Goal: Find specific page/section: Find specific page/section

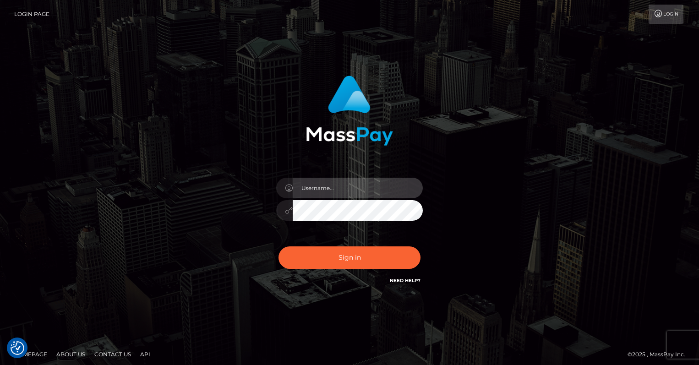
click at [380, 184] on input "text" at bounding box center [358, 188] width 130 height 21
type input "oli.fanvue"
click at [358, 194] on input "text" at bounding box center [358, 188] width 130 height 21
type input "oli.fanvue"
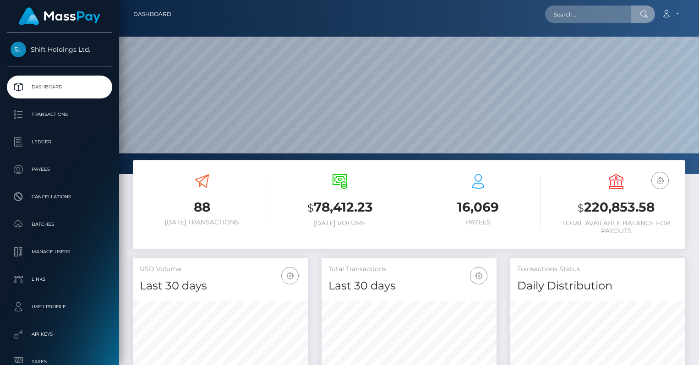
click at [591, 14] on input "text" at bounding box center [588, 13] width 86 height 17
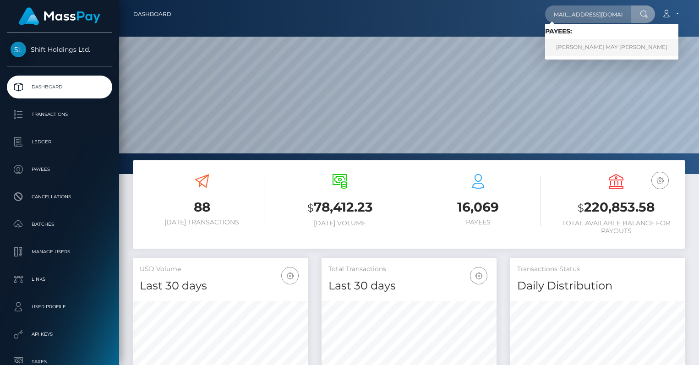
type input "nschnapp33@gmail.com"
click at [587, 47] on link "CASSIDY MAY EYLER" at bounding box center [611, 47] width 133 height 17
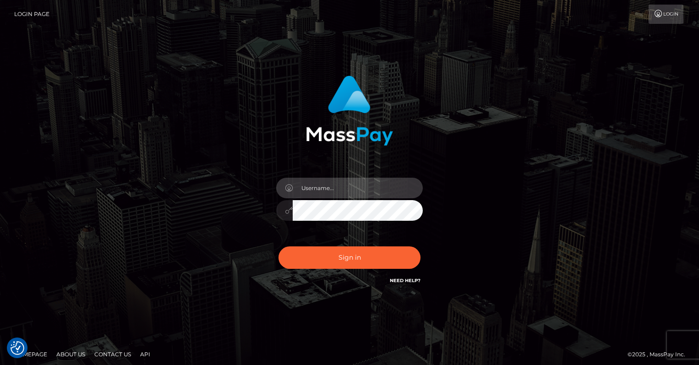
type input "oli.fanvue"
click at [351, 185] on input "text" at bounding box center [358, 188] width 130 height 21
type input "oli.fanvue"
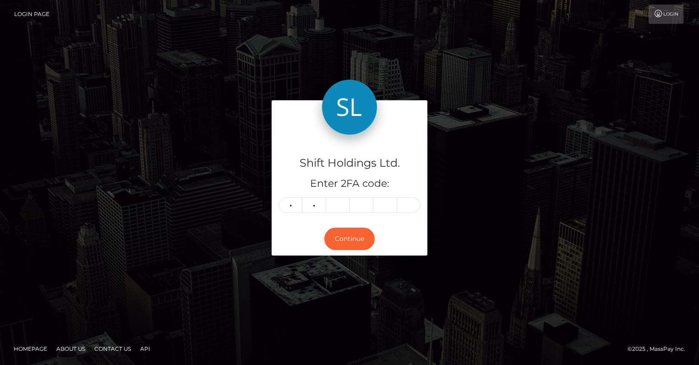
type input "3"
type input "8"
type input "2"
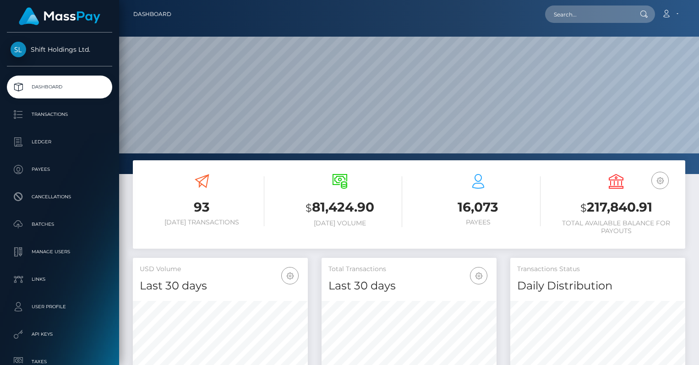
scroll to position [162, 175]
click at [586, 20] on input "text" at bounding box center [588, 13] width 86 height 17
paste input "[EMAIL_ADDRESS][DOMAIN_NAME]"
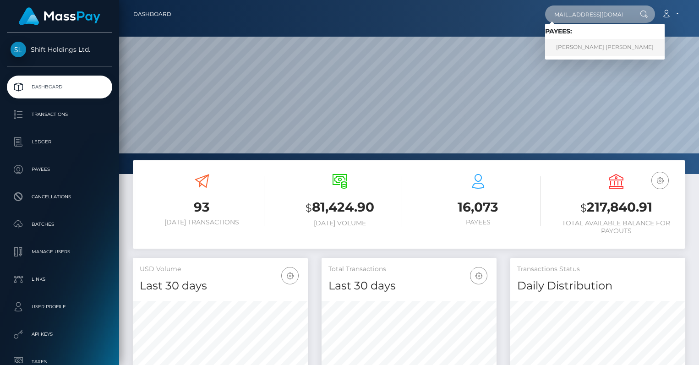
type input "[EMAIL_ADDRESS][DOMAIN_NAME]"
click at [586, 45] on link "KATELYNN DEE COLLARD" at bounding box center [604, 47] width 119 height 17
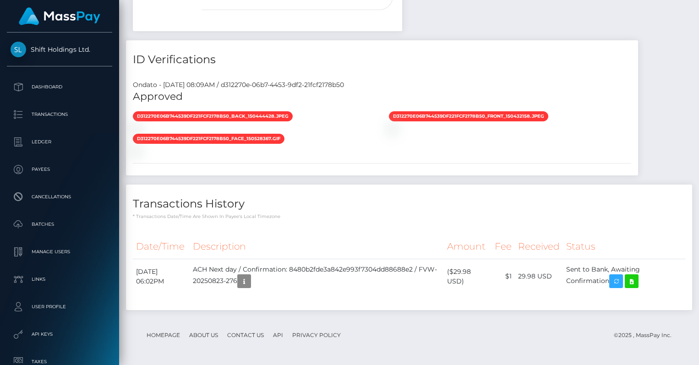
scroll to position [854, 0]
